Goal: Task Accomplishment & Management: Manage account settings

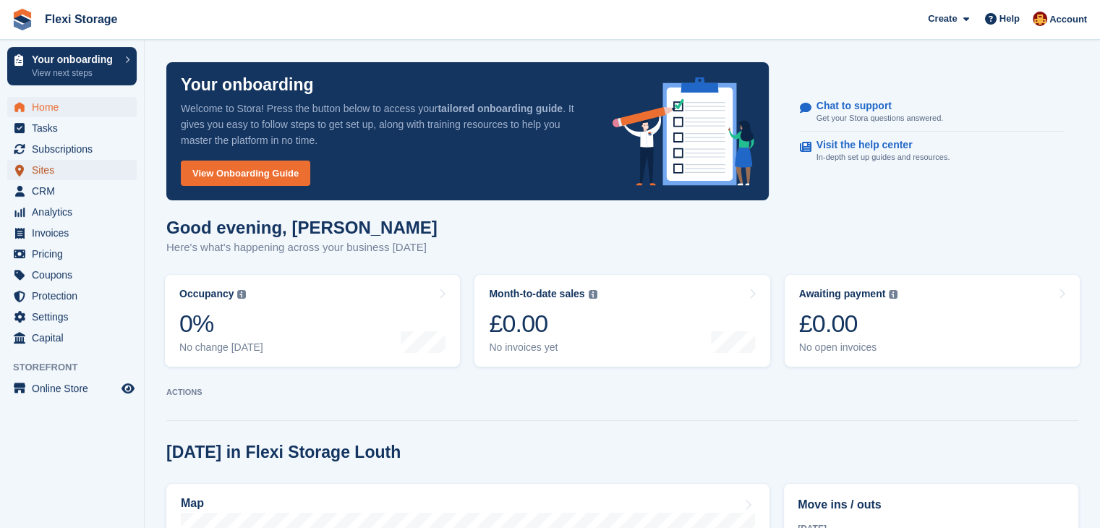
click at [42, 166] on span "Sites" at bounding box center [75, 170] width 87 height 20
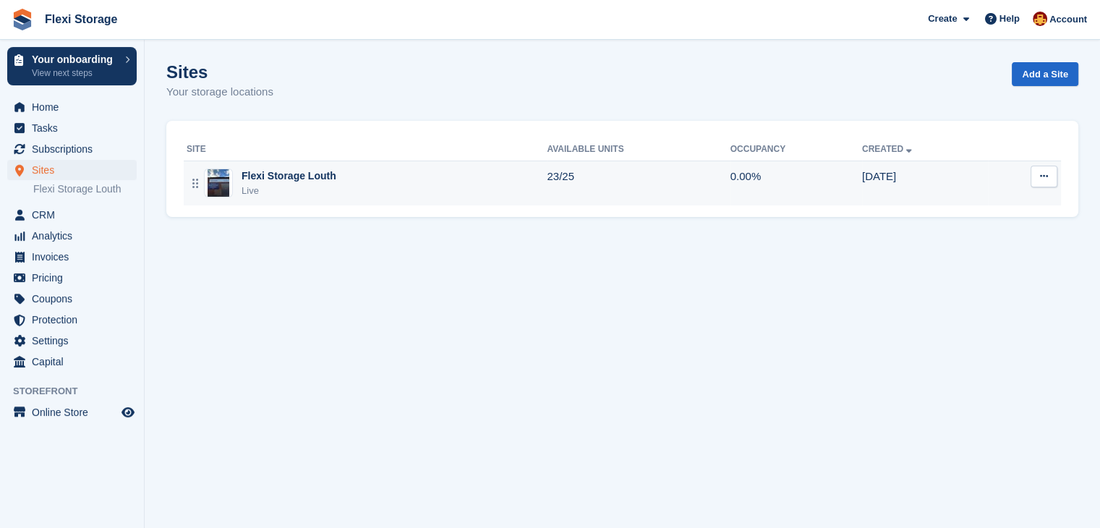
click at [1042, 178] on icon at bounding box center [1044, 175] width 8 height 9
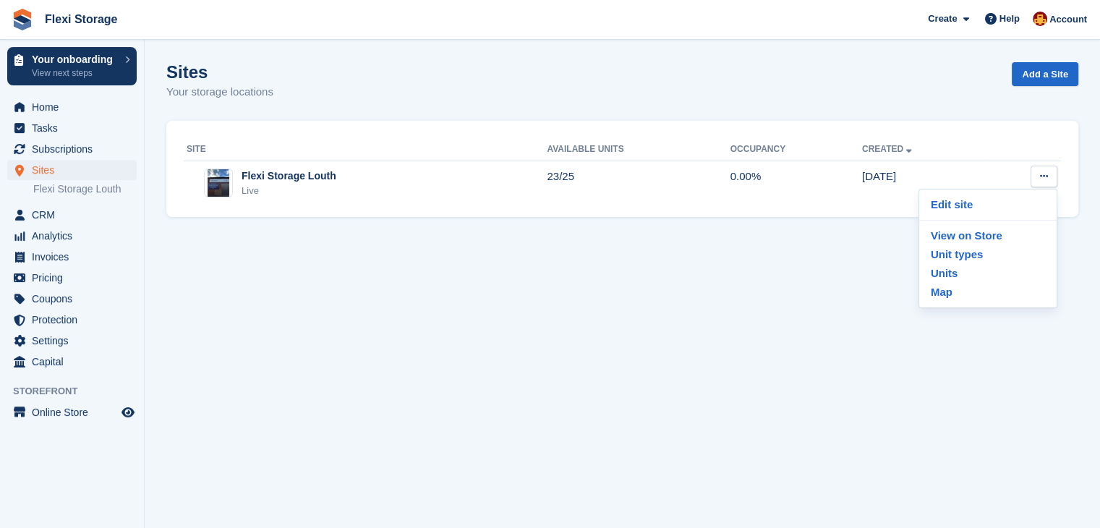
click at [787, 386] on section "Sites Your storage locations Add a Site Site Available Units Occupancy Created …" at bounding box center [623, 264] width 956 height 528
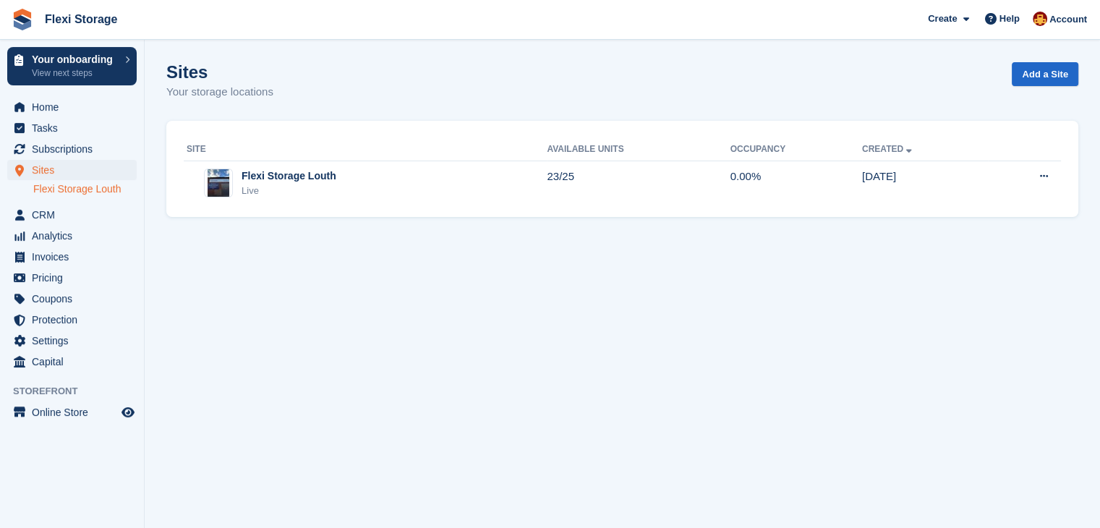
click at [71, 187] on link "Flexi Storage Louth" at bounding box center [84, 189] width 103 height 14
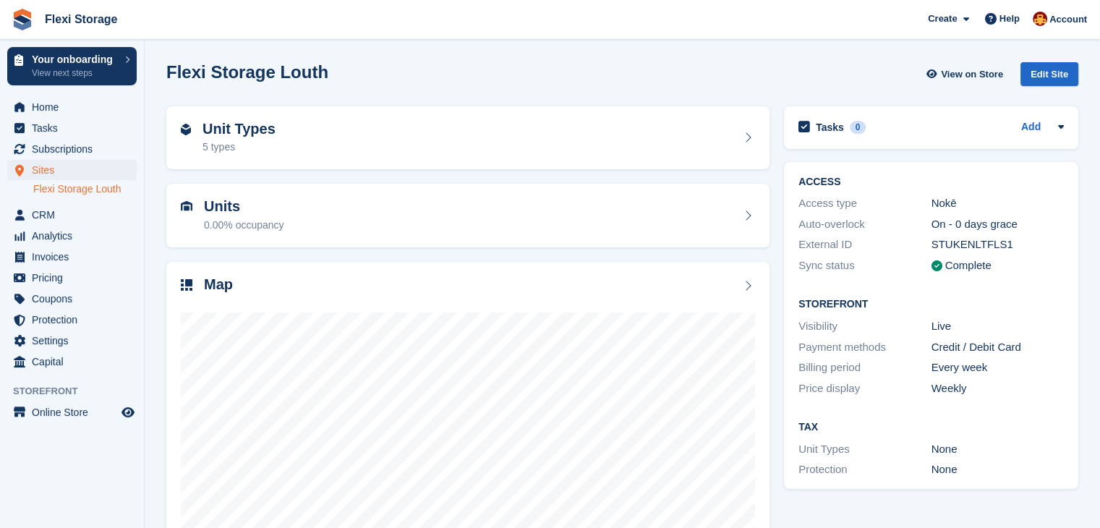
scroll to position [89, 0]
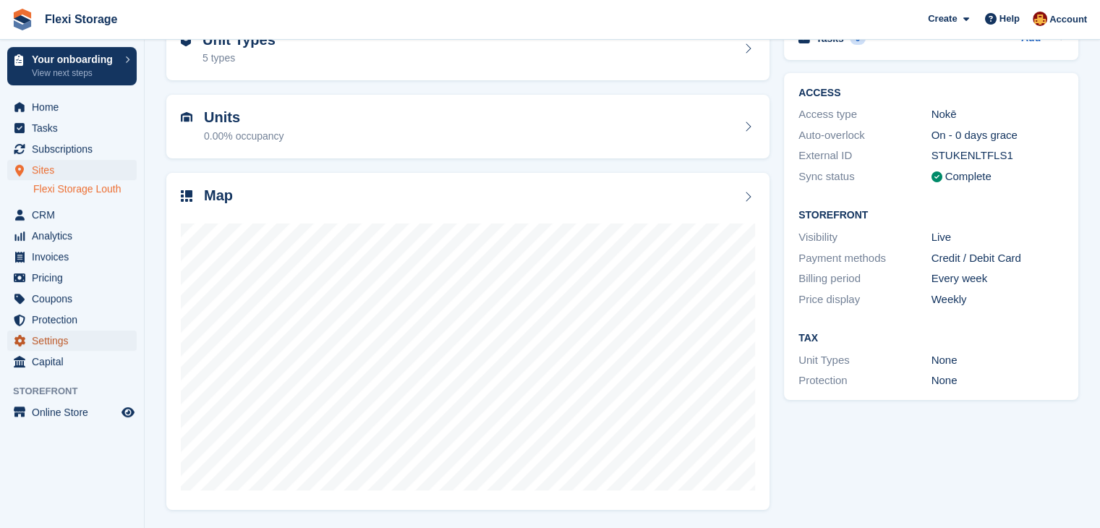
click at [54, 344] on span "Settings" at bounding box center [75, 341] width 87 height 20
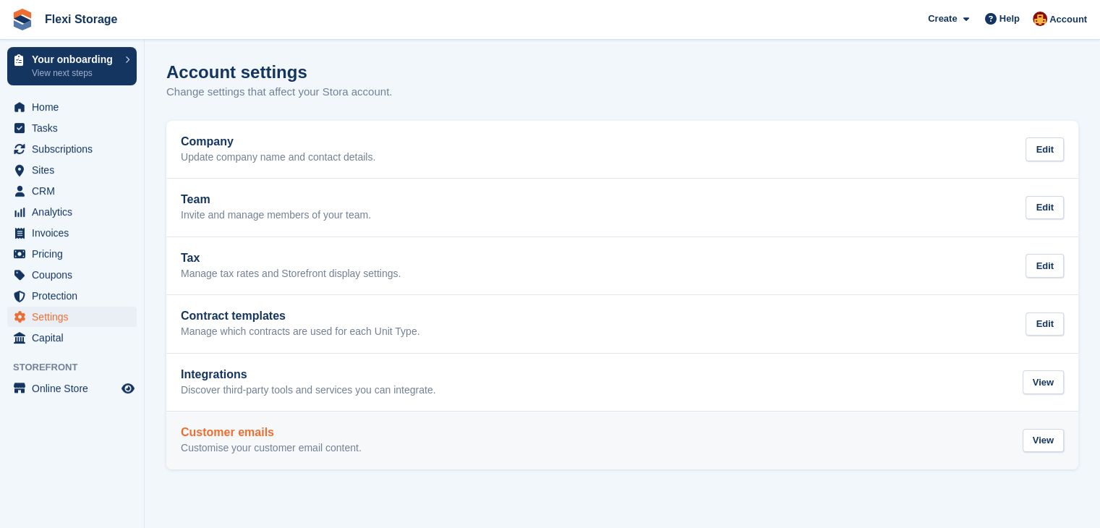
click at [257, 435] on h2 "Customer emails" at bounding box center [271, 432] width 181 height 13
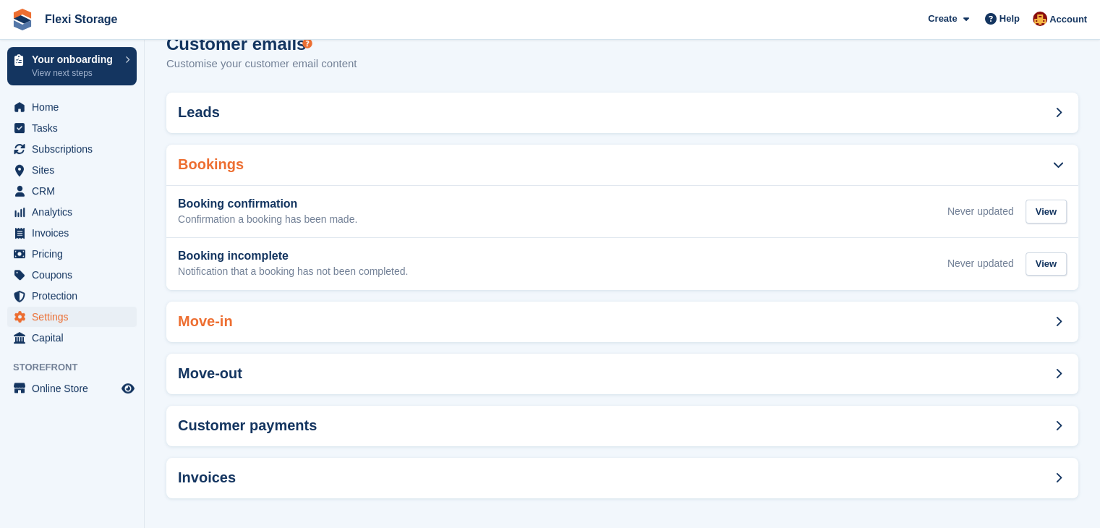
scroll to position [31, 0]
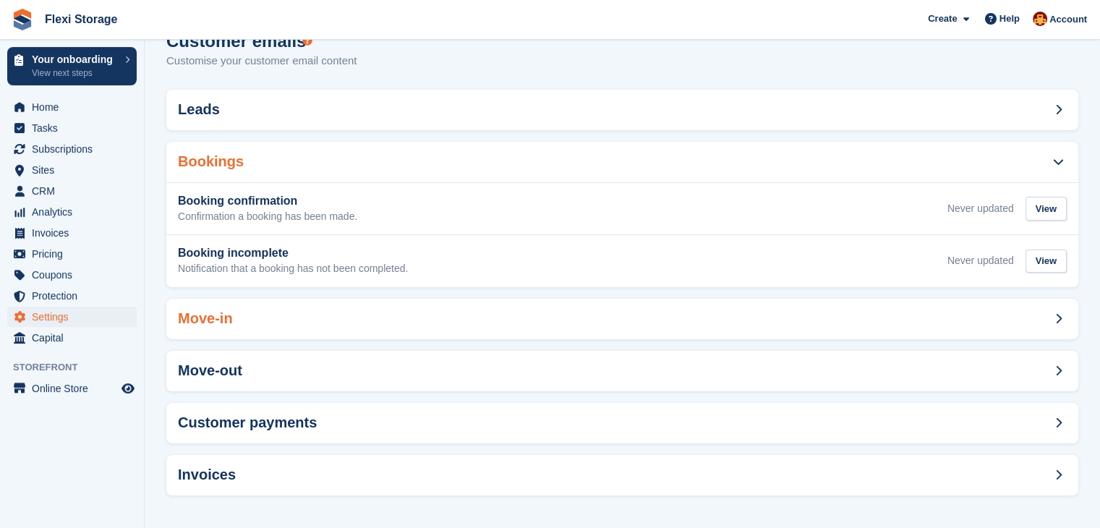
click at [350, 321] on div "Move-in" at bounding box center [622, 319] width 912 height 41
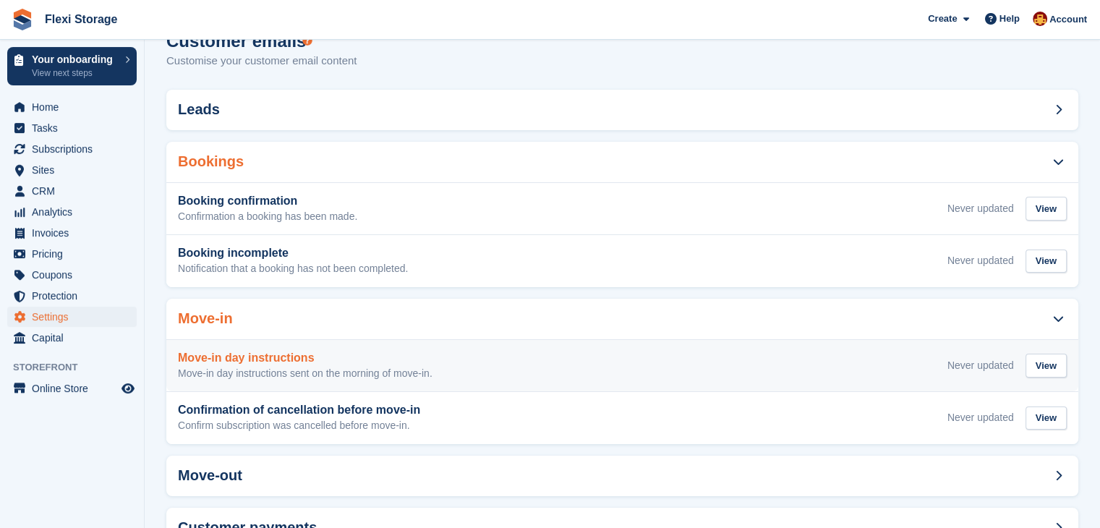
click at [397, 371] on p "Move-in day instructions sent on the morning of move-in." at bounding box center [305, 373] width 255 height 13
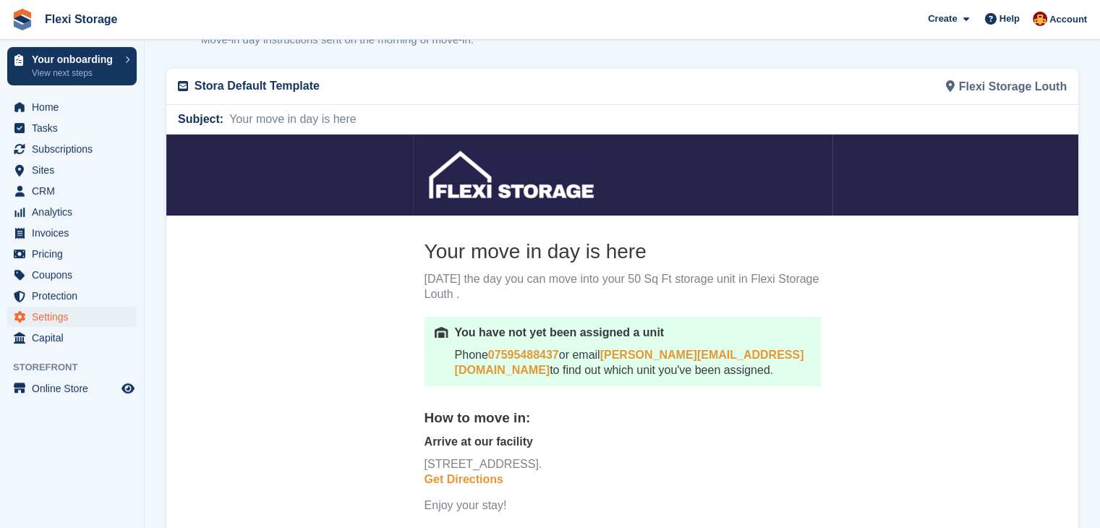
scroll to position [67, 0]
